Goal: Information Seeking & Learning: Learn about a topic

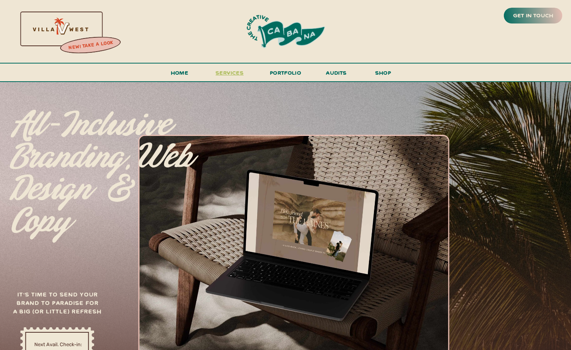
click at [231, 68] on h3 "services" at bounding box center [230, 75] width 32 height 14
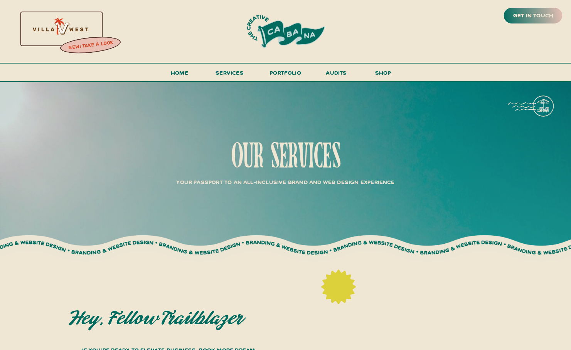
click at [82, 47] on h3 "new! take a look" at bounding box center [90, 45] width 63 height 15
click at [286, 71] on h3 "portfolio" at bounding box center [286, 75] width 36 height 14
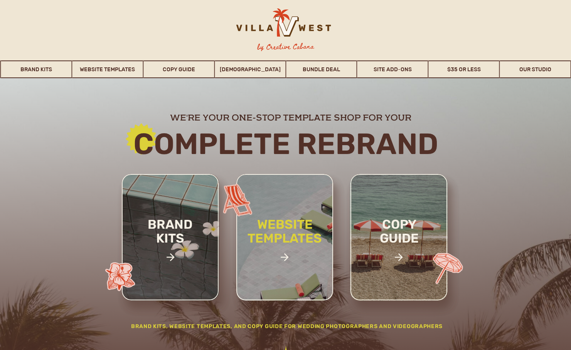
click at [275, 251] on h2 "website templates" at bounding box center [284, 240] width 101 height 44
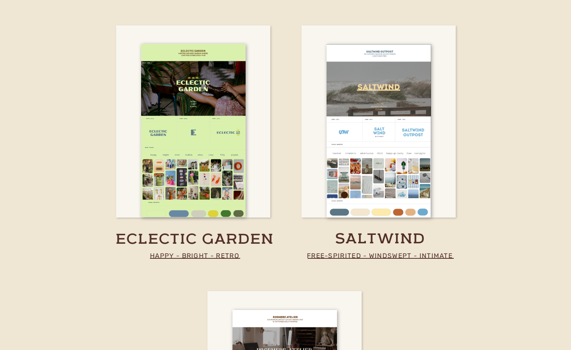
scroll to position [1618, 0]
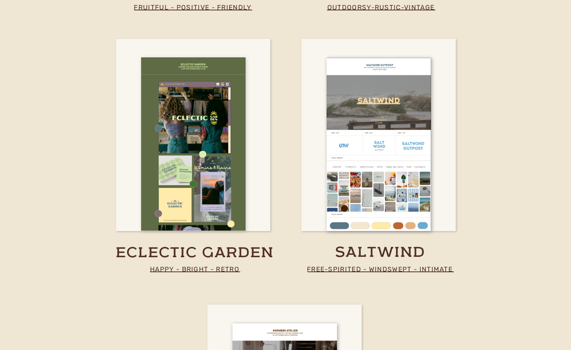
click at [220, 147] on div at bounding box center [193, 143] width 104 height 173
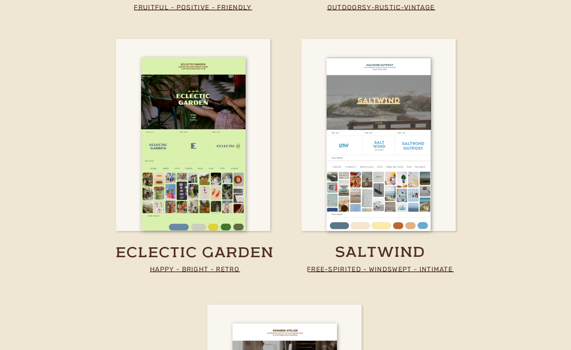
click at [389, 270] on p "free-spirited - windswept - intimate" at bounding box center [380, 269] width 154 height 11
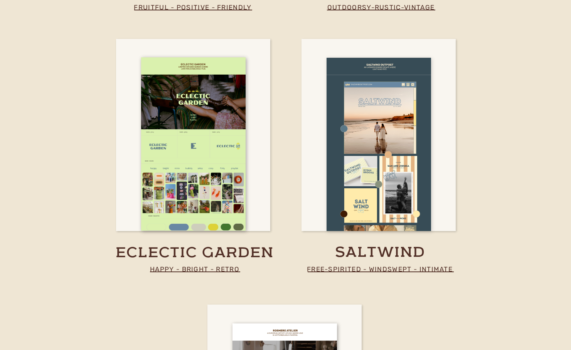
click at [376, 184] on div at bounding box center [378, 144] width 104 height 173
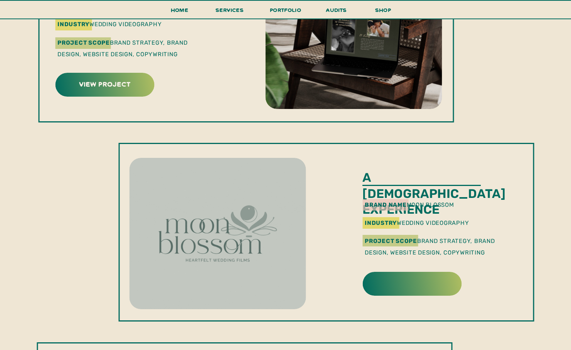
scroll to position [449, 0]
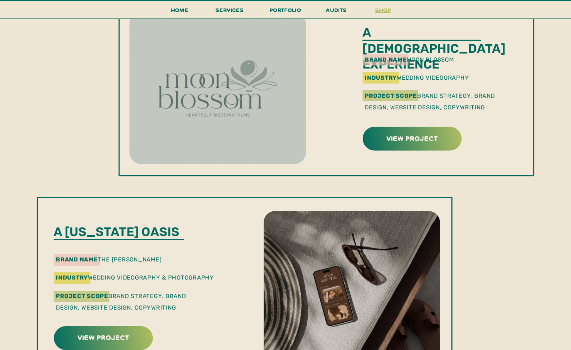
click at [389, 11] on h3 "shop" at bounding box center [383, 11] width 37 height 13
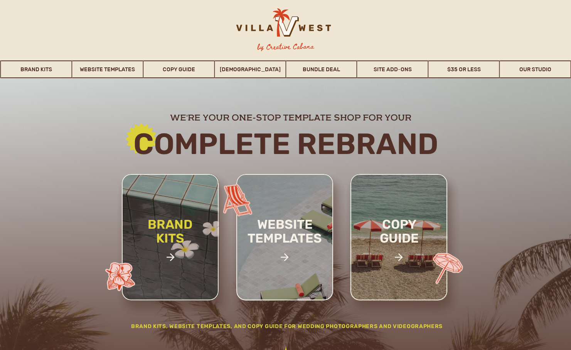
click at [156, 247] on h2 "brand kits" at bounding box center [170, 245] width 65 height 54
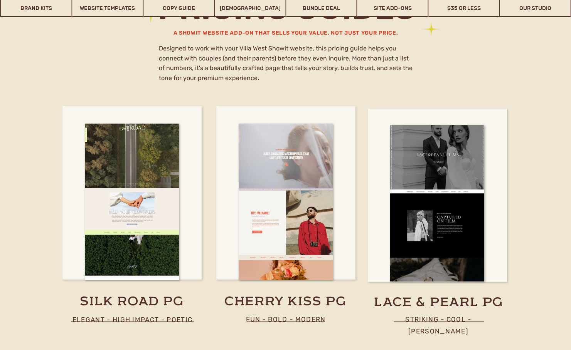
scroll to position [3996, 0]
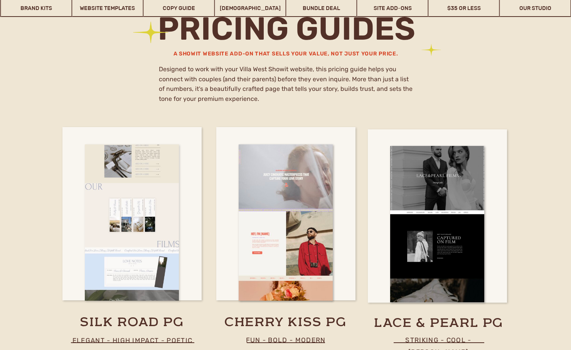
click at [127, 222] on div at bounding box center [132, 223] width 94 height 156
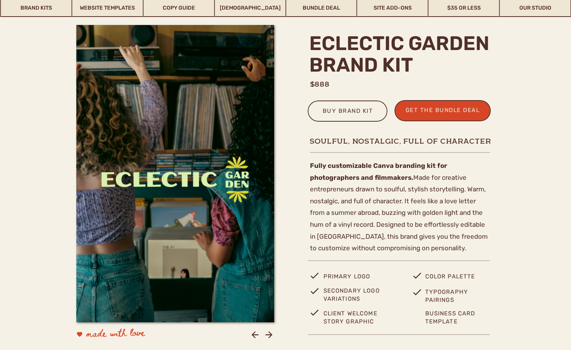
scroll to position [212, 0]
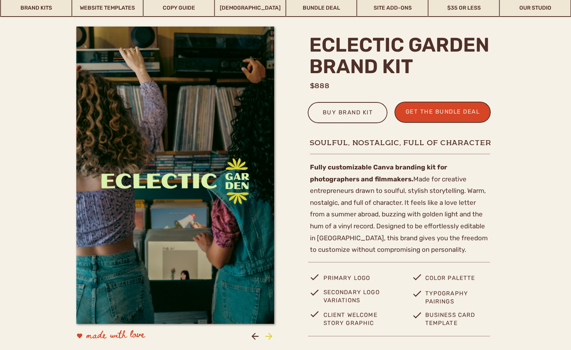
click at [269, 336] on icon at bounding box center [269, 336] width 10 height 10
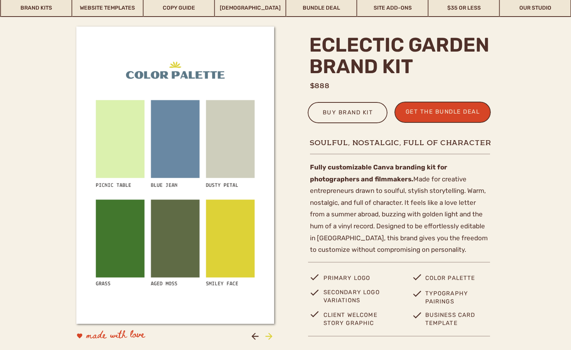
click at [269, 336] on icon at bounding box center [269, 336] width 10 height 10
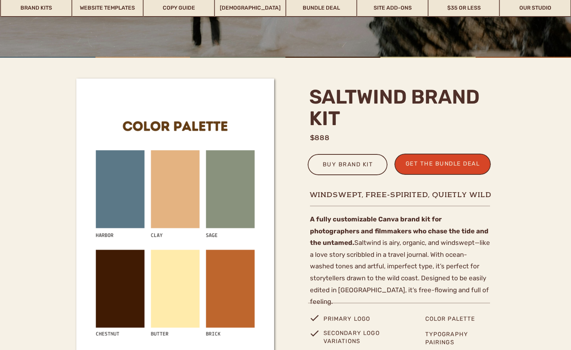
scroll to position [144, 0]
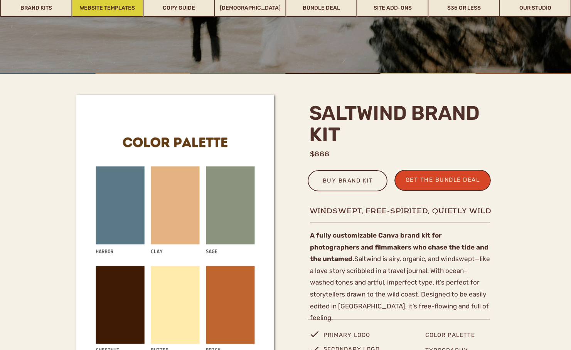
click at [94, 9] on link "Website Templates" at bounding box center [107, 8] width 71 height 18
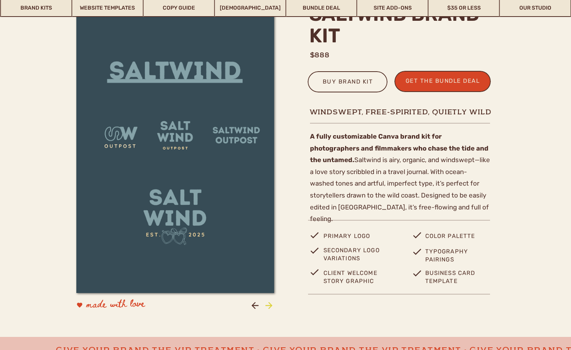
scroll to position [242, 0]
click at [217, 262] on div at bounding box center [175, 145] width 198 height 298
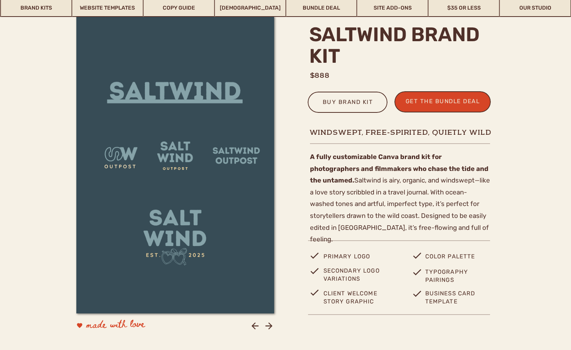
scroll to position [221, 0]
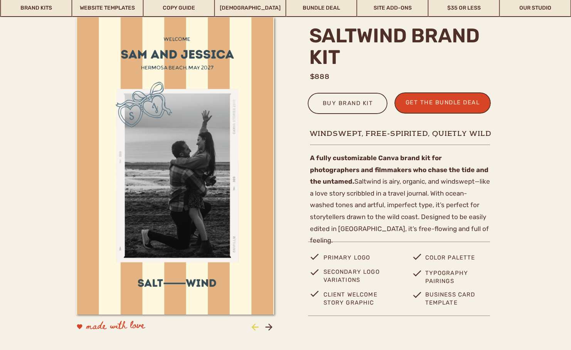
click at [253, 328] on icon at bounding box center [255, 327] width 10 height 10
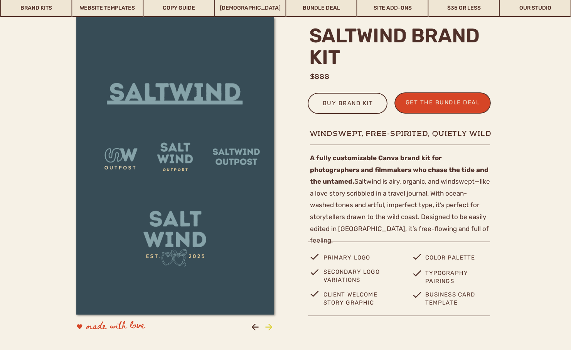
click at [265, 323] on icon at bounding box center [269, 327] width 10 height 10
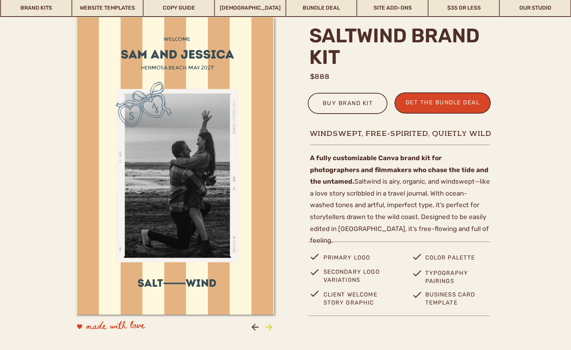
click at [265, 323] on icon at bounding box center [269, 327] width 10 height 10
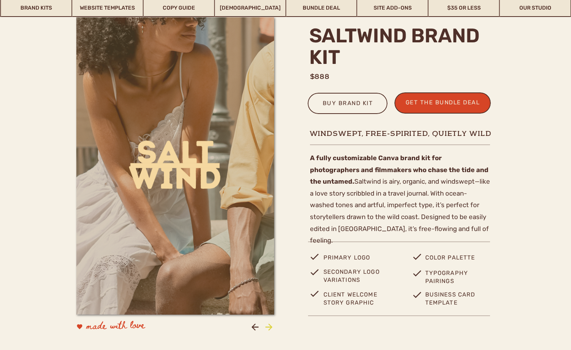
click at [265, 323] on icon at bounding box center [269, 327] width 10 height 10
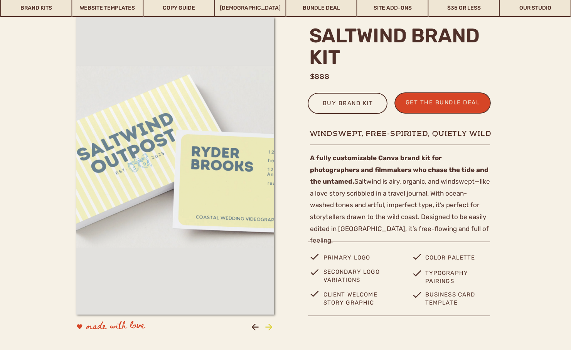
click at [265, 323] on icon at bounding box center [269, 327] width 10 height 10
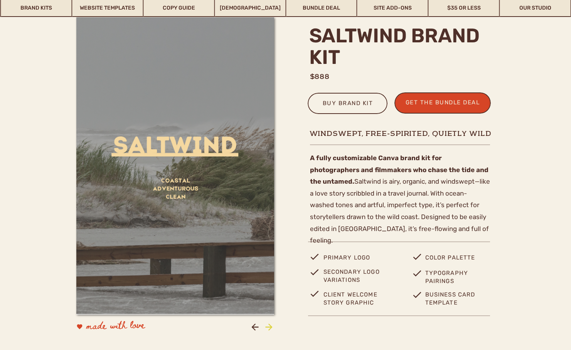
click at [265, 323] on icon at bounding box center [269, 327] width 10 height 10
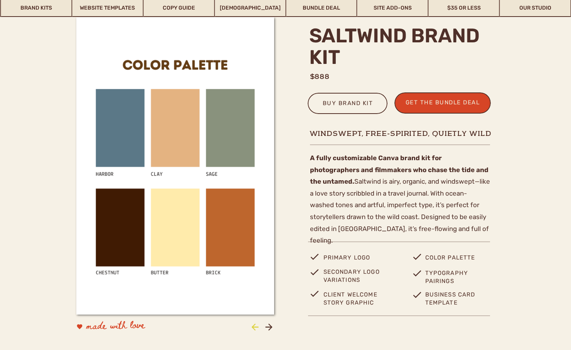
click at [251, 328] on icon at bounding box center [255, 327] width 10 height 10
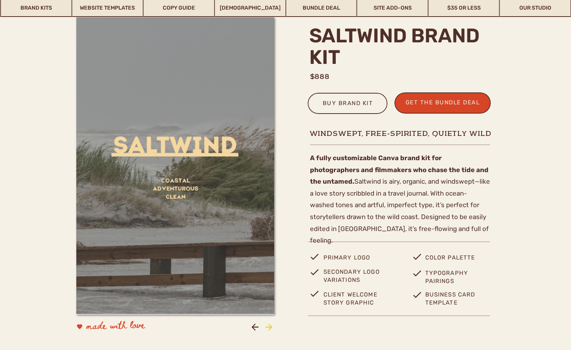
click at [267, 328] on icon at bounding box center [269, 327] width 10 height 10
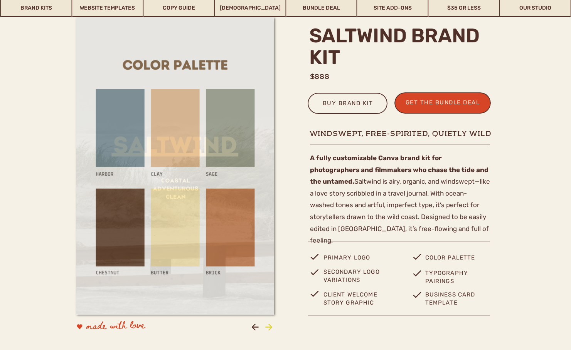
click at [267, 328] on icon at bounding box center [269, 327] width 10 height 10
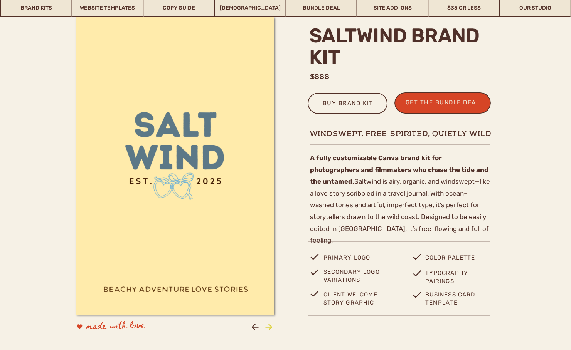
click at [267, 328] on icon at bounding box center [269, 327] width 10 height 10
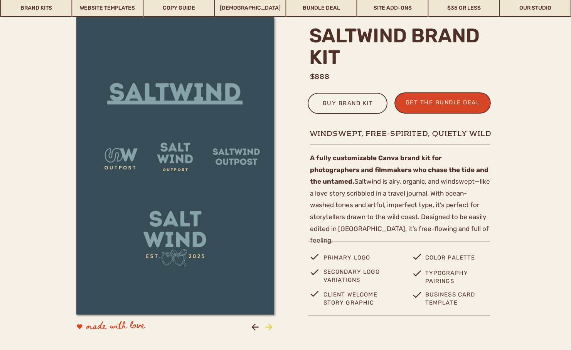
click at [267, 328] on icon at bounding box center [269, 327] width 10 height 10
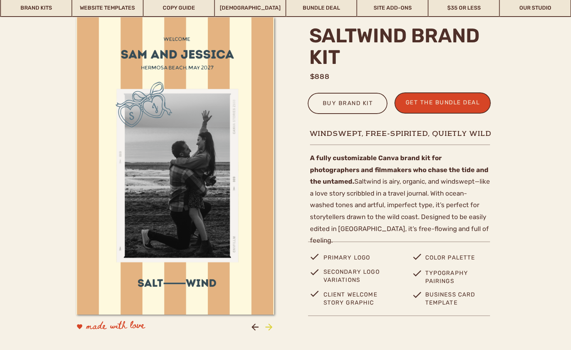
click at [269, 323] on icon at bounding box center [269, 327] width 10 height 10
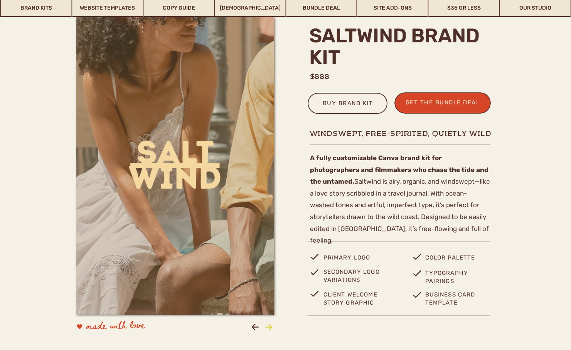
click at [269, 323] on icon at bounding box center [269, 327] width 10 height 10
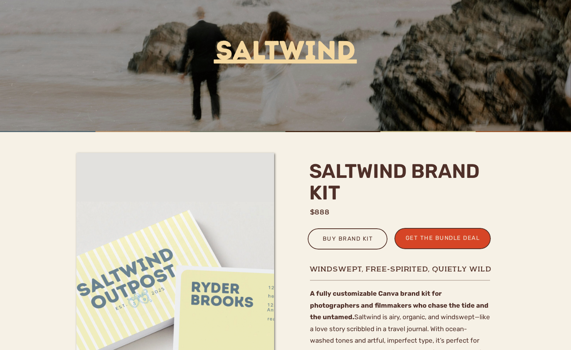
scroll to position [249, 0]
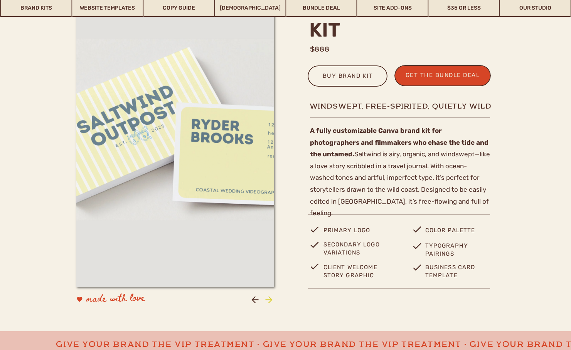
click at [266, 299] on icon at bounding box center [269, 300] width 10 height 10
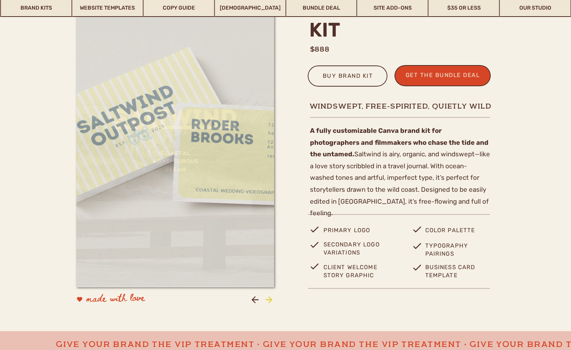
click at [266, 299] on icon at bounding box center [269, 300] width 10 height 10
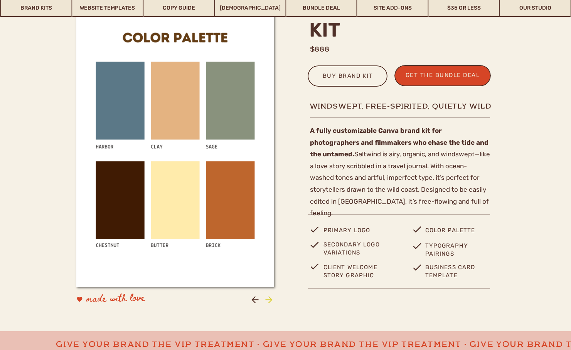
click at [266, 299] on icon at bounding box center [269, 300] width 10 height 10
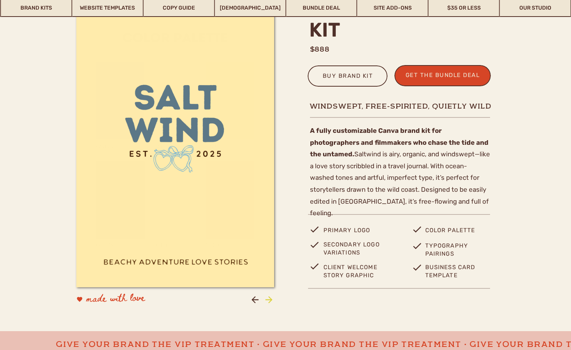
click at [266, 299] on icon at bounding box center [269, 300] width 10 height 10
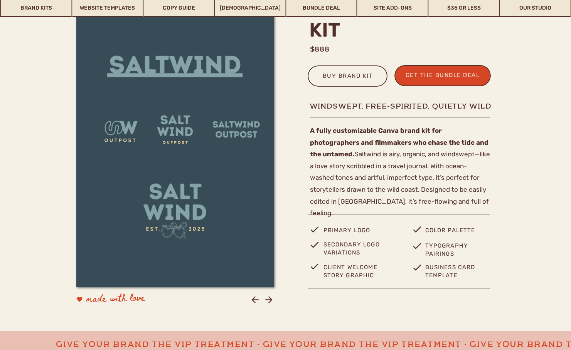
click at [265, 296] on icon at bounding box center [269, 300] width 10 height 10
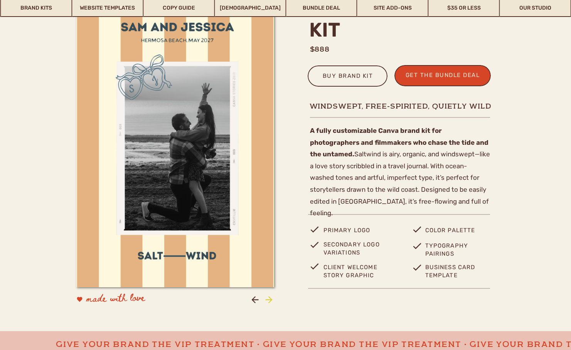
click at [265, 296] on icon at bounding box center [269, 300] width 10 height 10
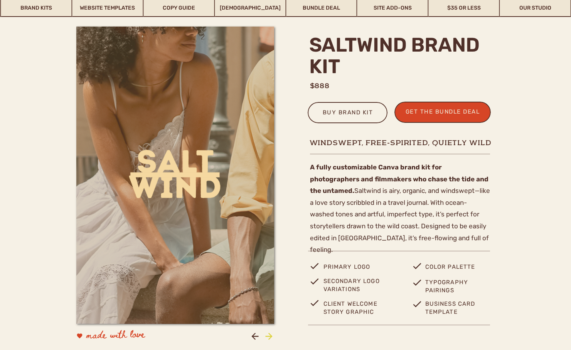
scroll to position [211, 0]
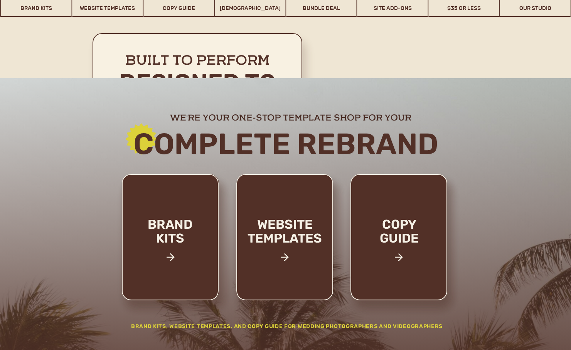
scroll to position [2188, 0]
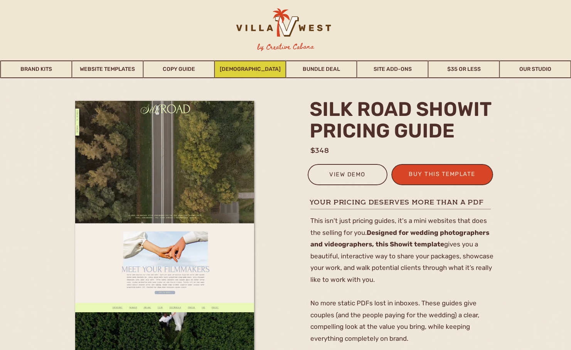
click at [255, 67] on link "[DEMOGRAPHIC_DATA]" at bounding box center [250, 70] width 71 height 18
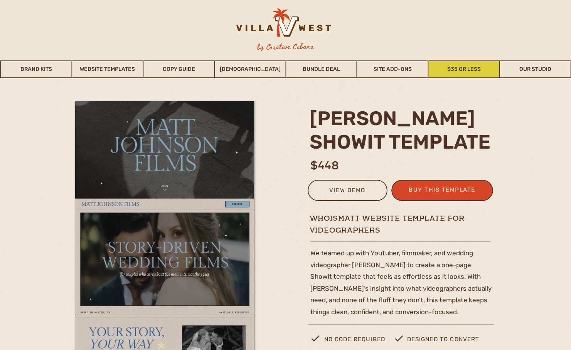
click at [474, 74] on link "$35 or Less" at bounding box center [464, 70] width 71 height 18
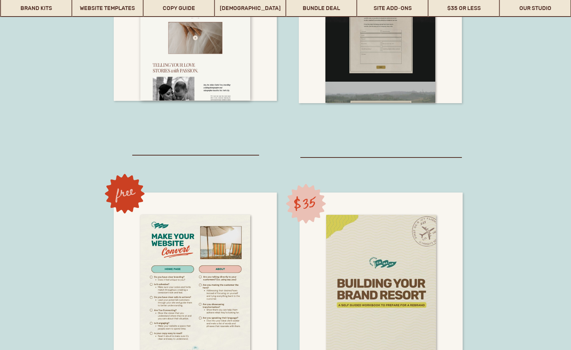
scroll to position [5638, 0]
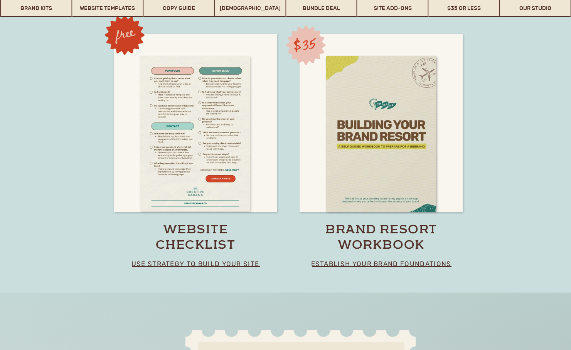
click at [172, 140] on div at bounding box center [195, 134] width 110 height 156
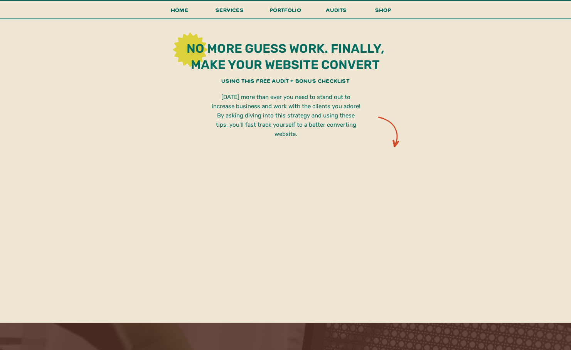
scroll to position [427, 0]
